Goal: Navigation & Orientation: Find specific page/section

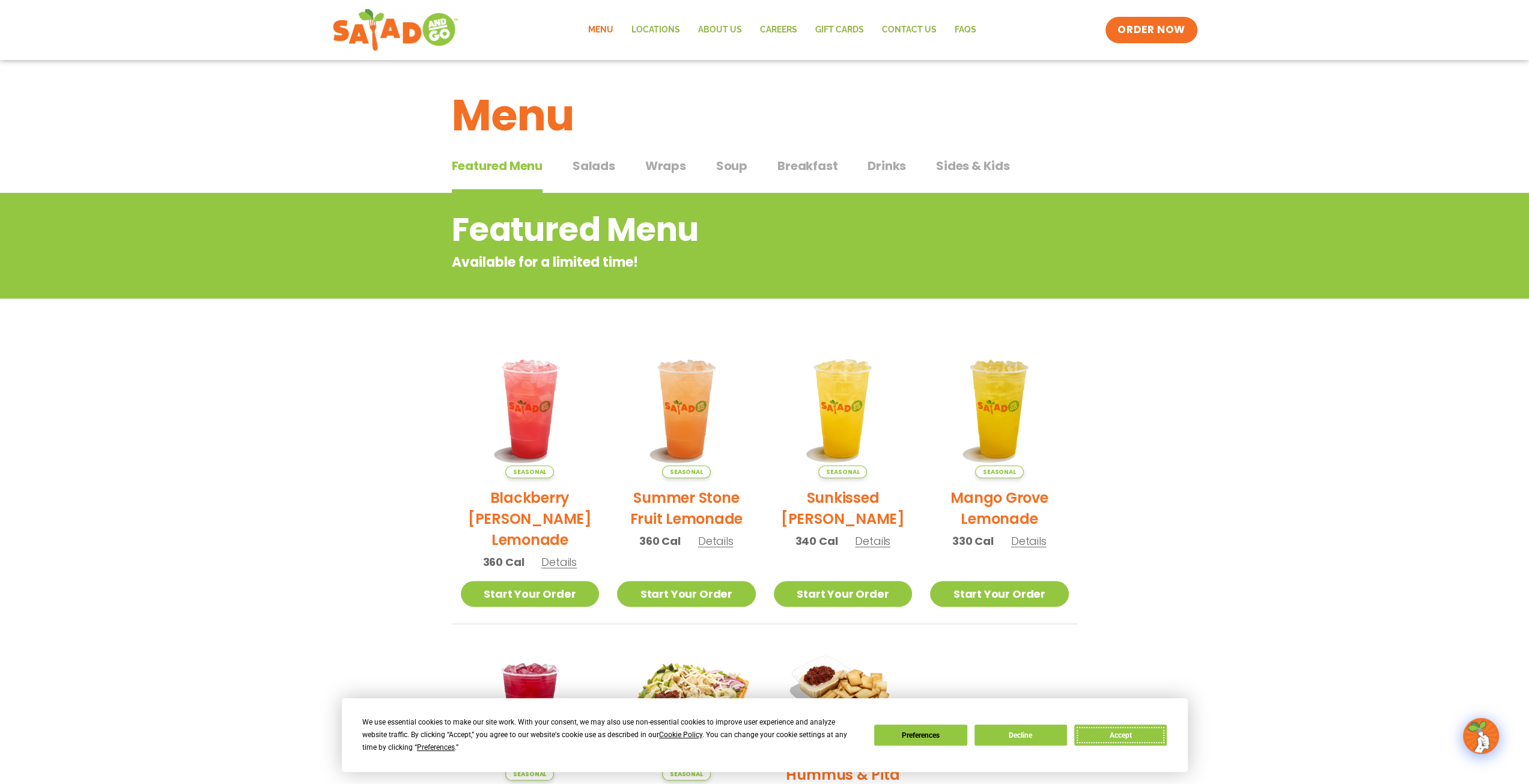
click at [1107, 734] on button "Accept" at bounding box center [1121, 735] width 93 height 21
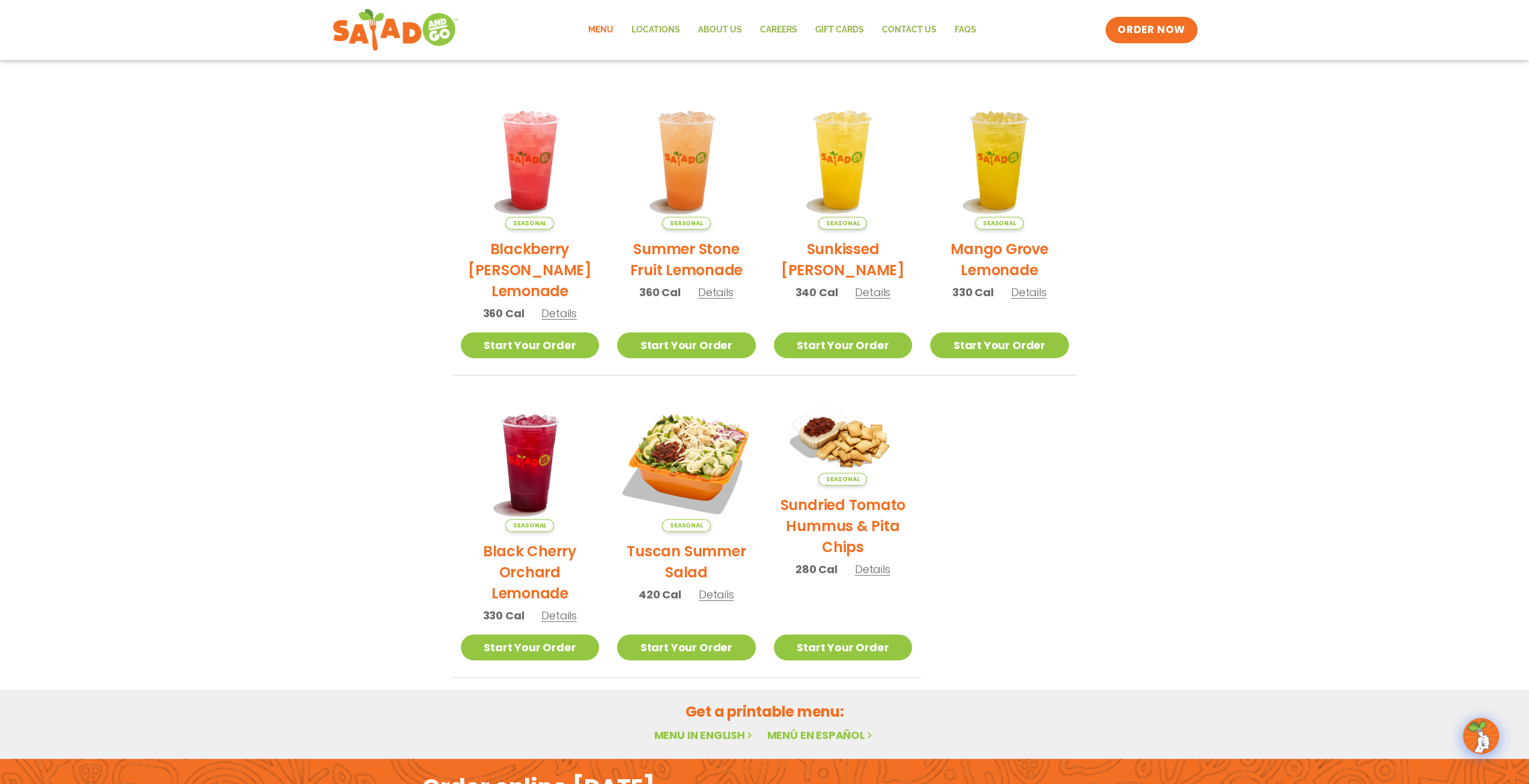
scroll to position [300, 0]
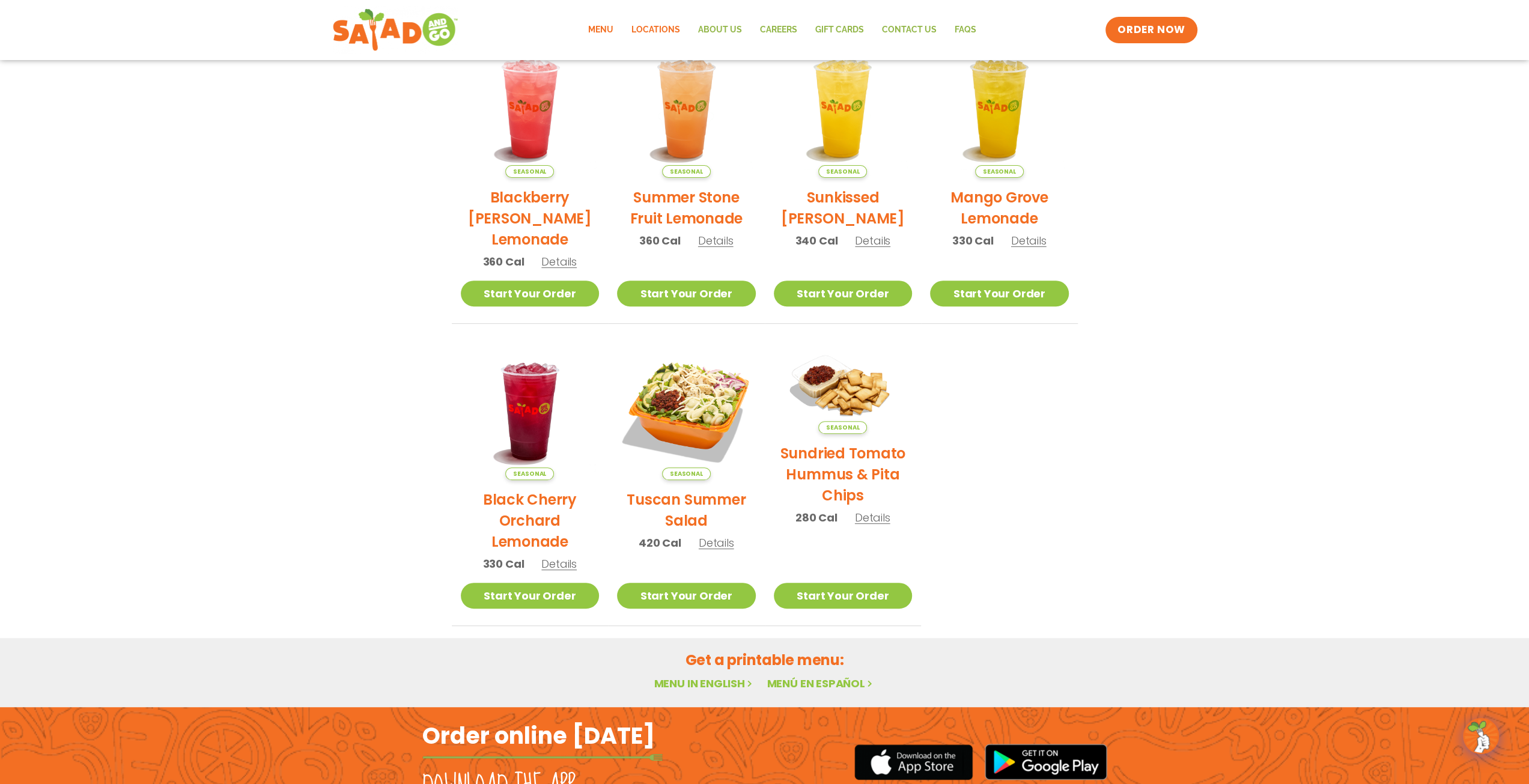
click at [677, 37] on link "Locations" at bounding box center [656, 30] width 67 height 28
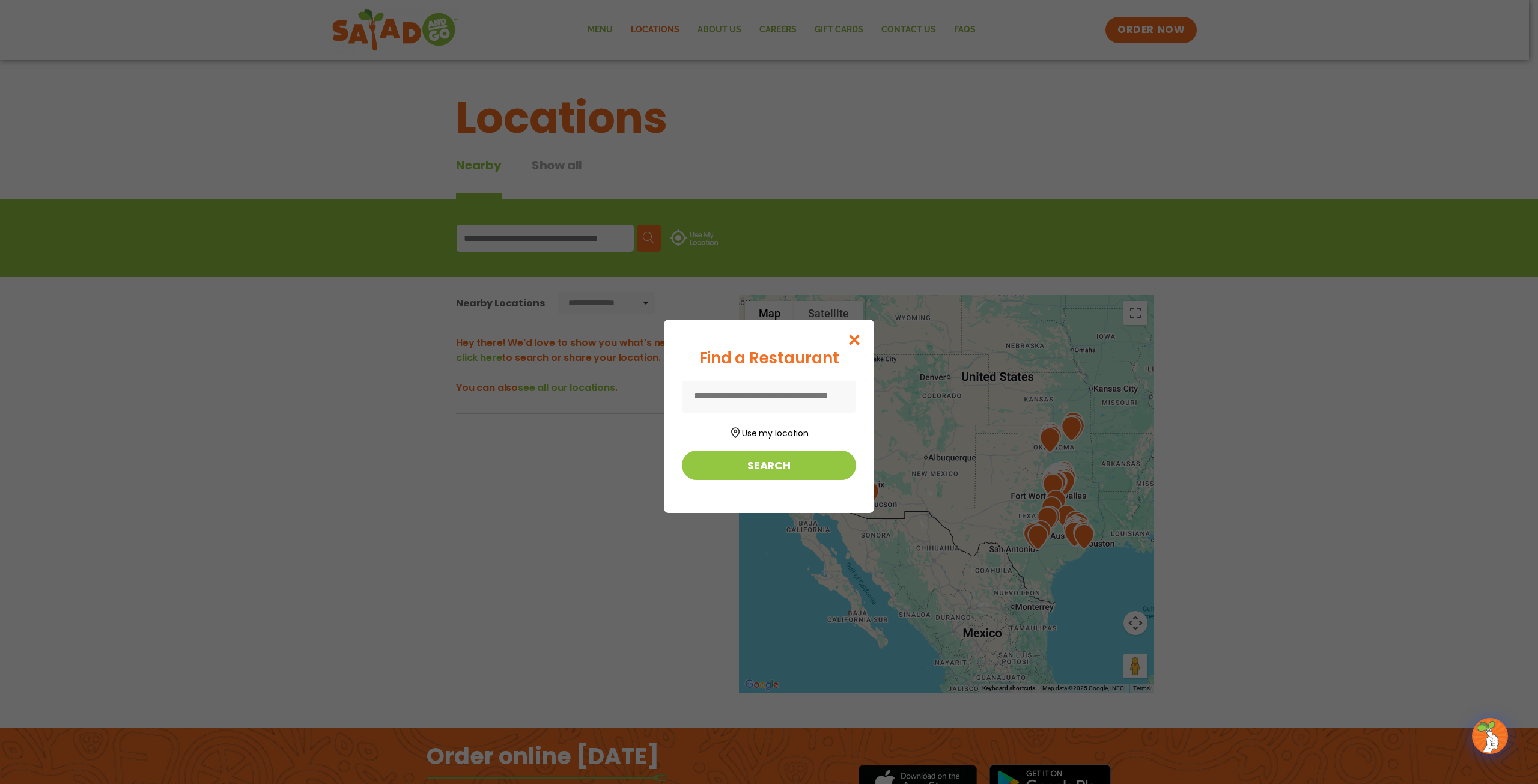
click at [765, 436] on button "Use my location" at bounding box center [769, 431] width 174 height 16
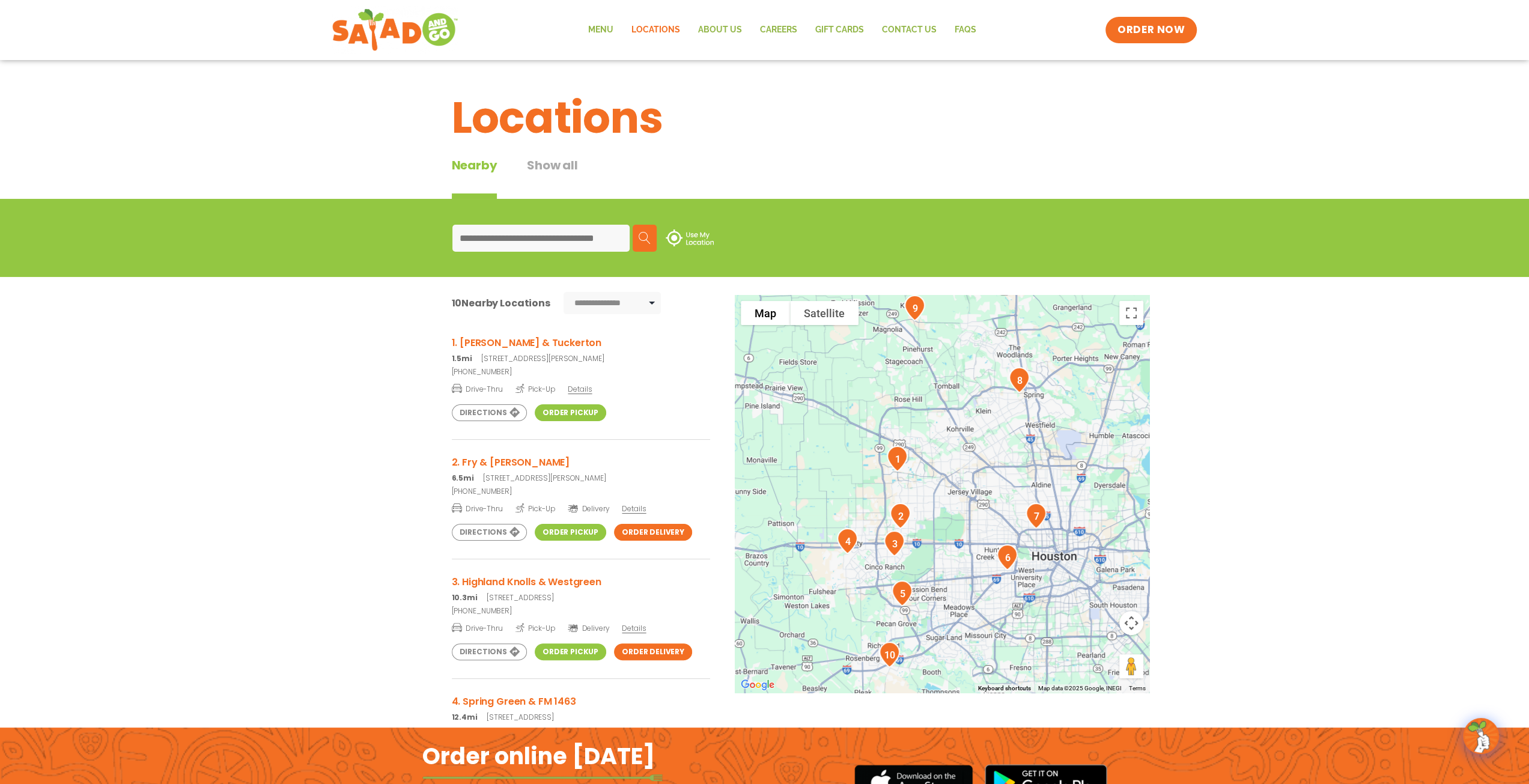
click at [581, 415] on link "Order Pickup" at bounding box center [570, 412] width 72 height 17
